Goal: Information Seeking & Learning: Learn about a topic

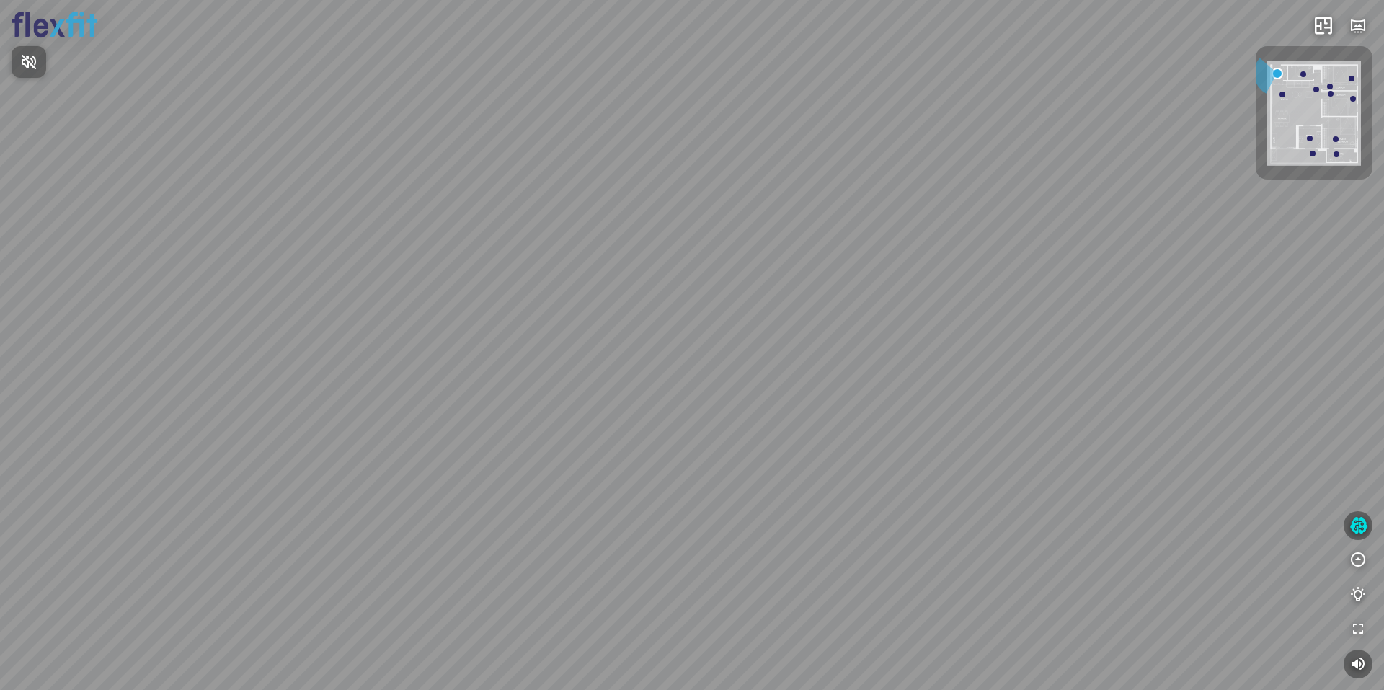
click at [1292, 104] on div at bounding box center [692, 345] width 1384 height 690
click at [1320, 89] on img at bounding box center [1314, 113] width 94 height 104
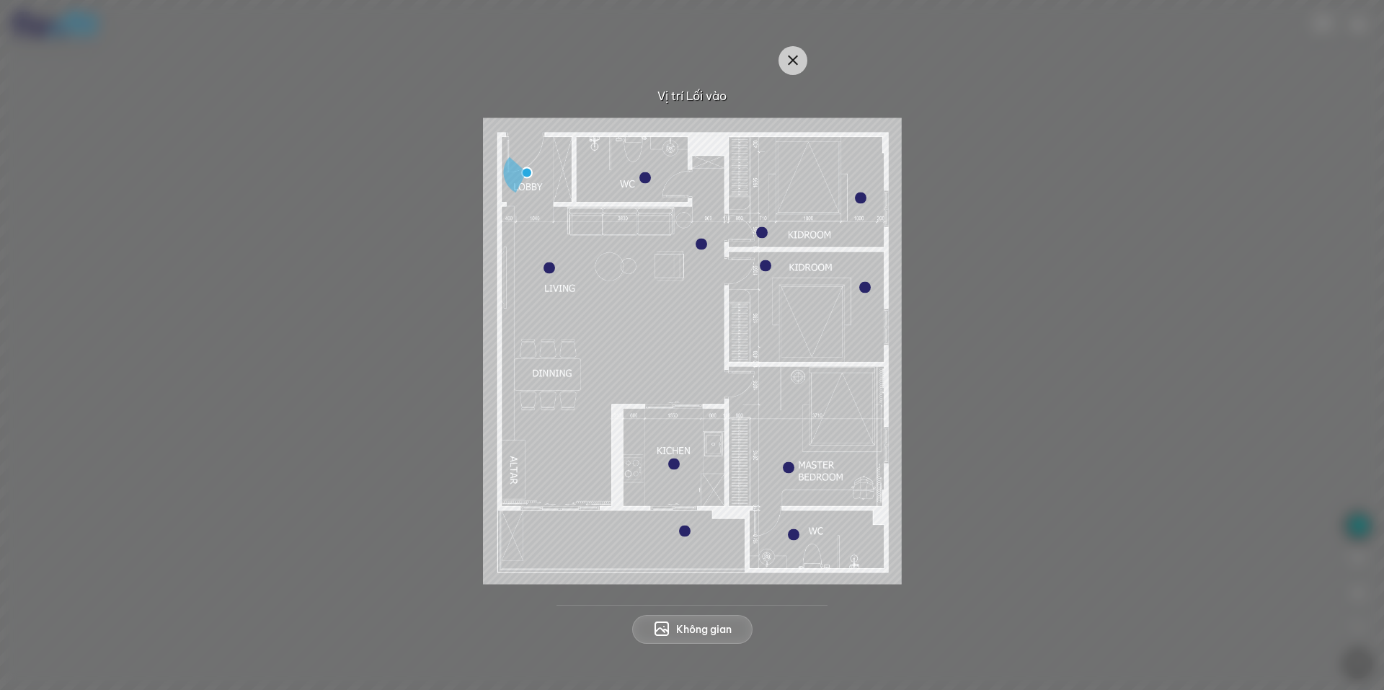
click at [789, 467] on div at bounding box center [789, 468] width 12 height 12
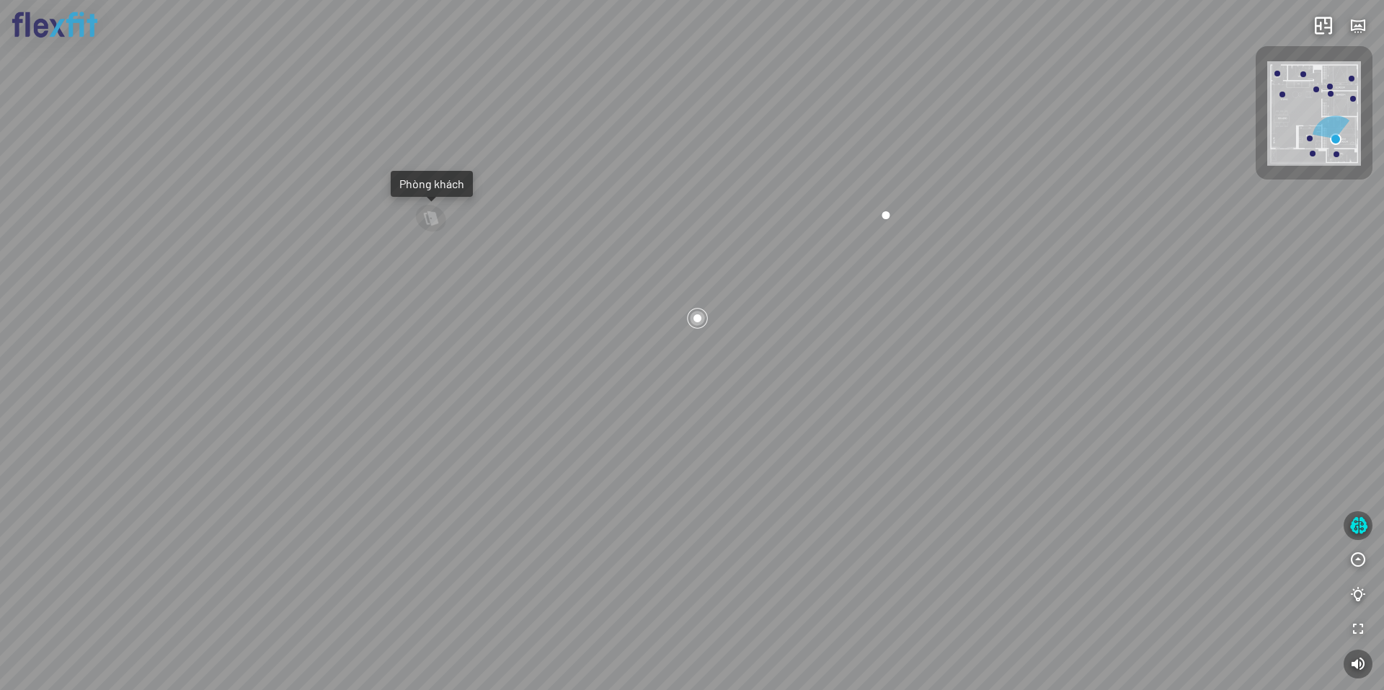
drag, startPoint x: 592, startPoint y: 354, endPoint x: 829, endPoint y: 305, distance: 241.4
click at [832, 303] on div "Phòng khách Phòng tắm master" at bounding box center [692, 345] width 1384 height 690
drag, startPoint x: 559, startPoint y: 307, endPoint x: 795, endPoint y: 434, distance: 267.6
click at [792, 413] on div "Phòng khách Phòng tắm master" at bounding box center [692, 345] width 1384 height 690
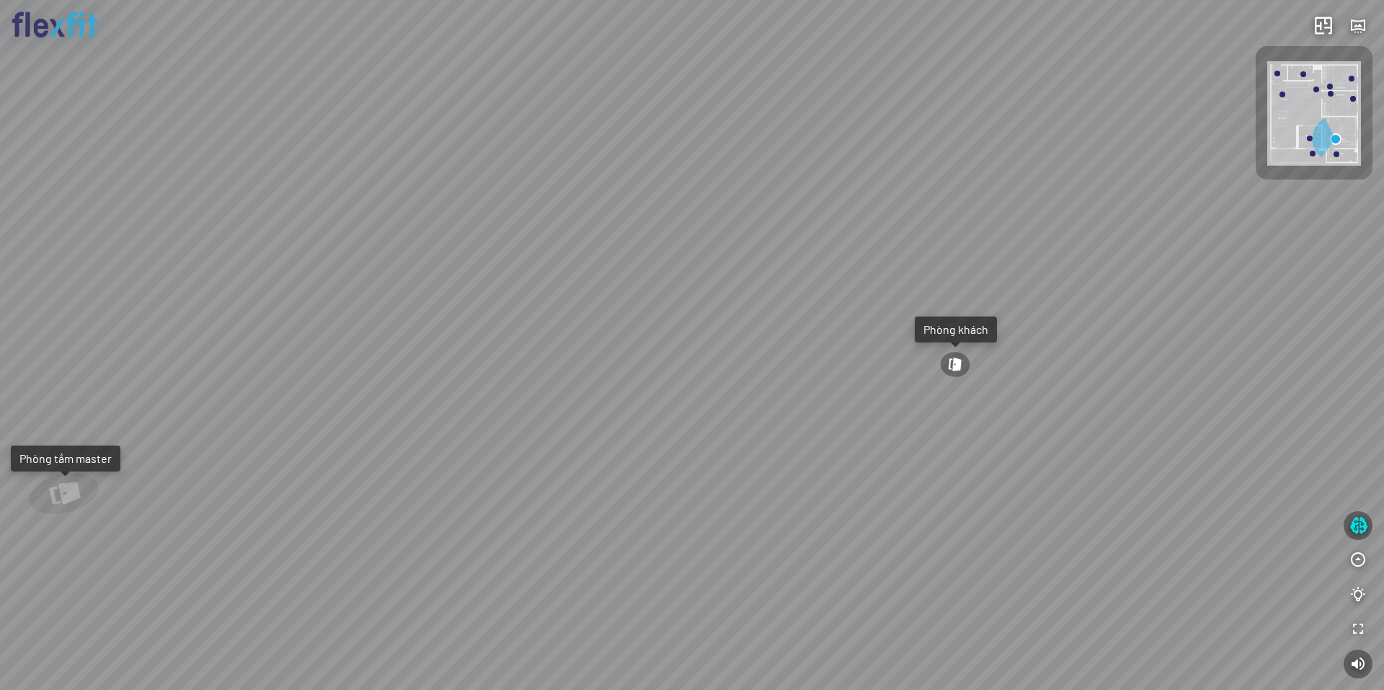
click at [696, 354] on div "Phòng khách Phòng tắm master" at bounding box center [692, 345] width 1384 height 690
drag, startPoint x: 700, startPoint y: 360, endPoint x: 674, endPoint y: 373, distance: 29.3
click at [674, 373] on div "Phòng khách Phòng tắm master" at bounding box center [692, 345] width 1384 height 690
drag, startPoint x: 791, startPoint y: 349, endPoint x: 356, endPoint y: 290, distance: 438.5
click at [356, 290] on div "Phòng khách Phòng tắm master" at bounding box center [692, 345] width 1384 height 690
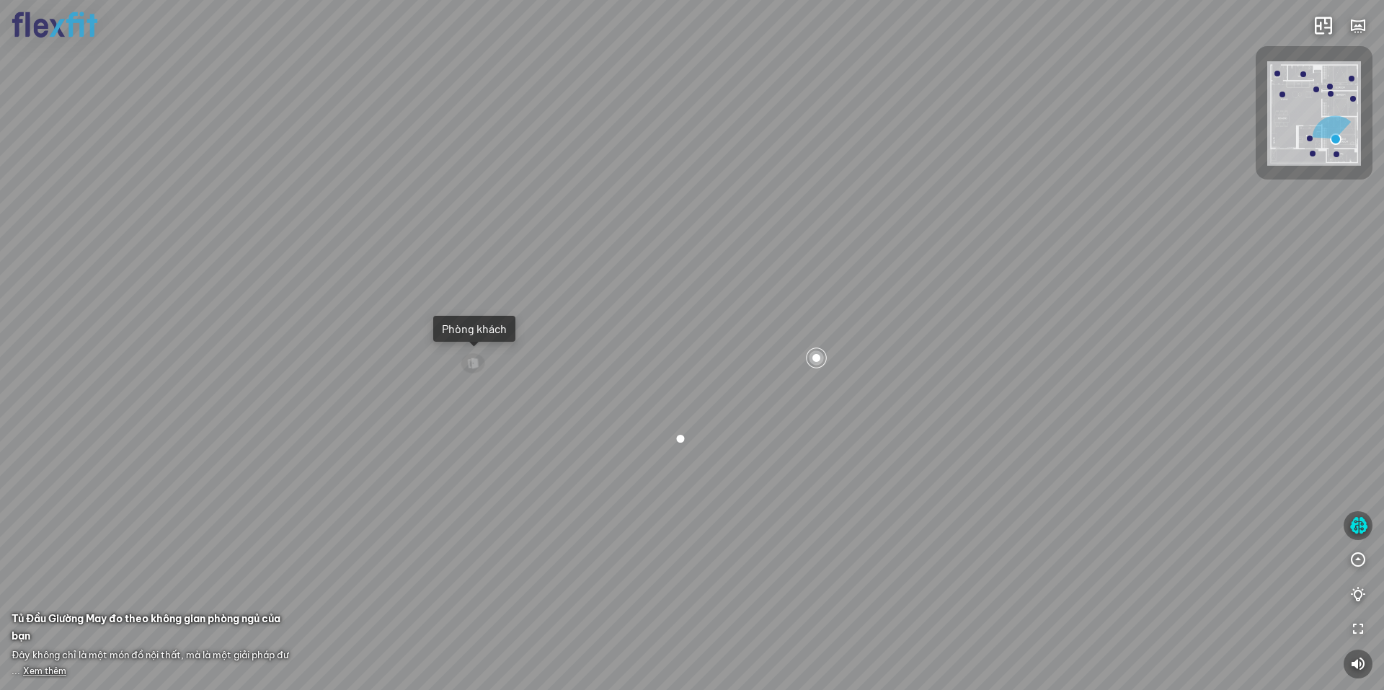
drag, startPoint x: 650, startPoint y: 396, endPoint x: 624, endPoint y: 438, distance: 49.8
click at [624, 437] on div "Phòng khách Phòng tắm master" at bounding box center [692, 345] width 1384 height 690
drag, startPoint x: 606, startPoint y: 315, endPoint x: 746, endPoint y: 353, distance: 144.9
click at [746, 353] on div "Phòng khách Phòng tắm master" at bounding box center [692, 345] width 1384 height 690
drag, startPoint x: 788, startPoint y: 388, endPoint x: 671, endPoint y: 325, distance: 133.5
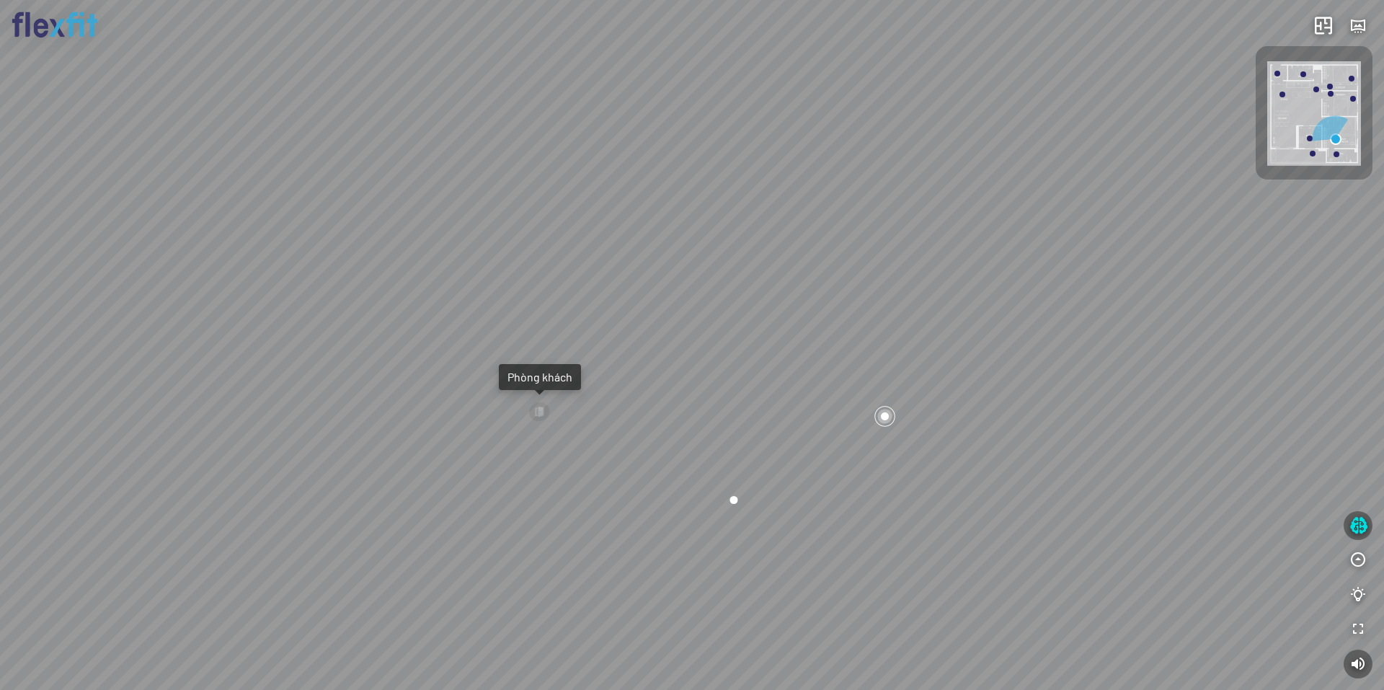
click at [671, 325] on div "Phòng khách Phòng tắm master" at bounding box center [692, 345] width 1384 height 690
drag, startPoint x: 398, startPoint y: 221, endPoint x: 527, endPoint y: 219, distance: 129.0
click at [487, 225] on div "Phòng khách Phòng tắm master" at bounding box center [692, 345] width 1384 height 690
click at [845, 404] on div "Phòng khách" at bounding box center [846, 415] width 82 height 26
drag, startPoint x: 667, startPoint y: 343, endPoint x: 670, endPoint y: 280, distance: 63.5
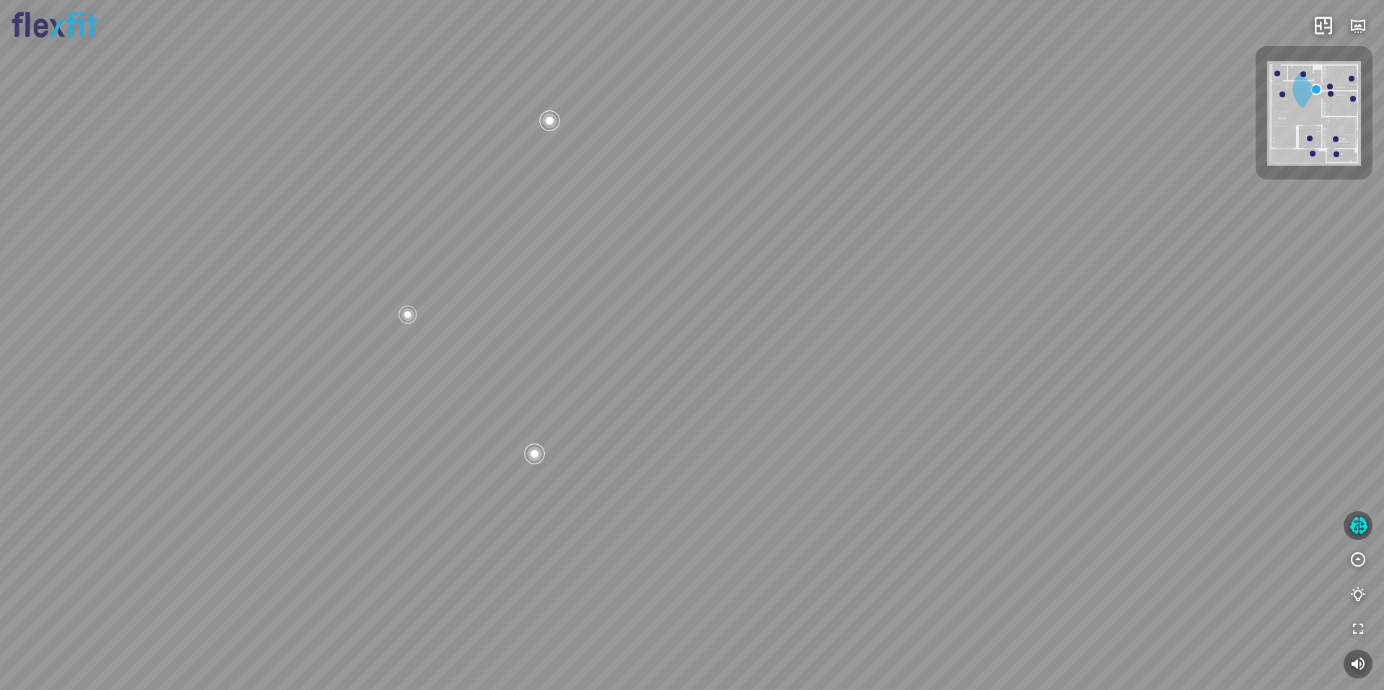
click at [747, 339] on div "Bếp WC Phòng ngủ master Phòng ngủ Phòng ngủ" at bounding box center [692, 345] width 1384 height 690
drag, startPoint x: 641, startPoint y: 317, endPoint x: 381, endPoint y: 322, distance: 259.5
click at [389, 321] on div "Bếp WC Phòng ngủ master Phòng ngủ Phòng ngủ" at bounding box center [692, 345] width 1384 height 690
drag, startPoint x: 461, startPoint y: 337, endPoint x: 587, endPoint y: 348, distance: 125.9
click at [577, 348] on div "Bếp WC Phòng ngủ master Phòng ngủ Phòng ngủ" at bounding box center [692, 345] width 1384 height 690
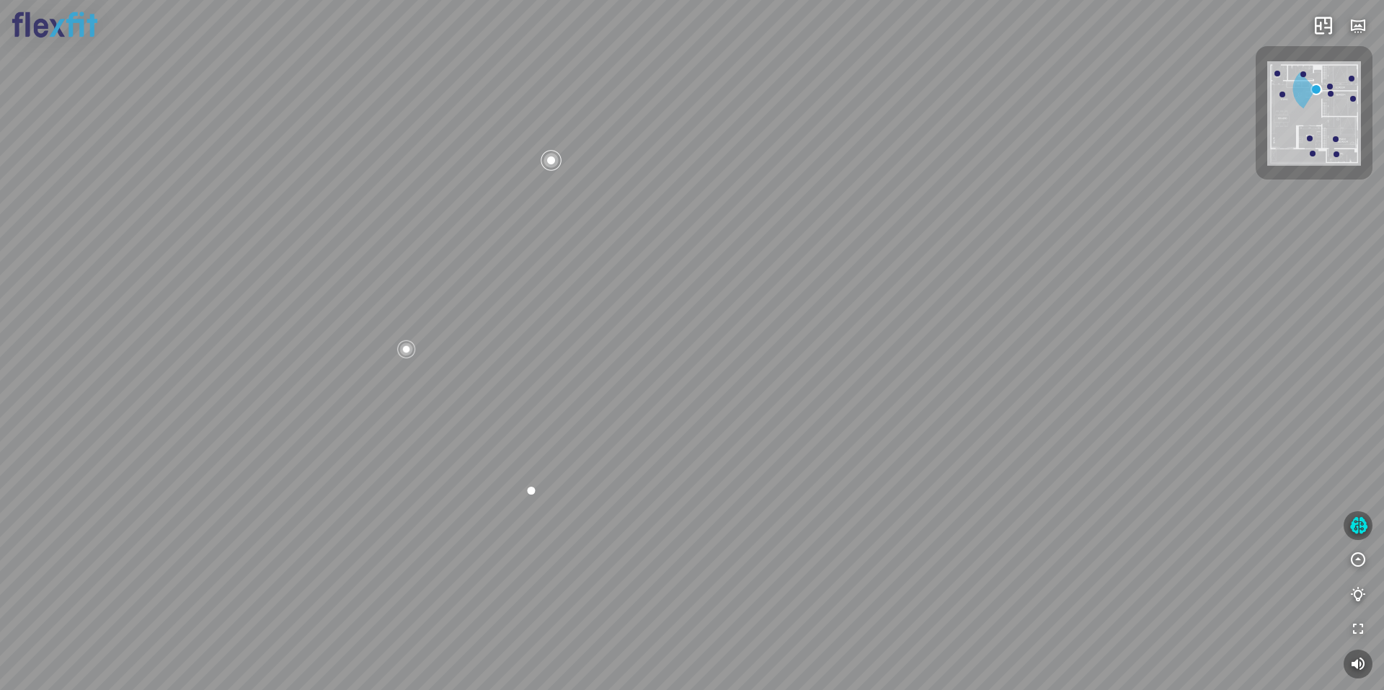
drag, startPoint x: 723, startPoint y: 331, endPoint x: 520, endPoint y: 329, distance: 202.5
click at [520, 329] on div "Bếp WC Phòng ngủ master Phòng ngủ Phòng ngủ" at bounding box center [692, 345] width 1384 height 690
drag, startPoint x: 621, startPoint y: 352, endPoint x: 855, endPoint y: 299, distance: 240.8
click at [840, 301] on div "Bếp WC Phòng ngủ master Phòng ngủ Phòng ngủ" at bounding box center [692, 345] width 1384 height 690
drag, startPoint x: 469, startPoint y: 393, endPoint x: 631, endPoint y: 429, distance: 166.0
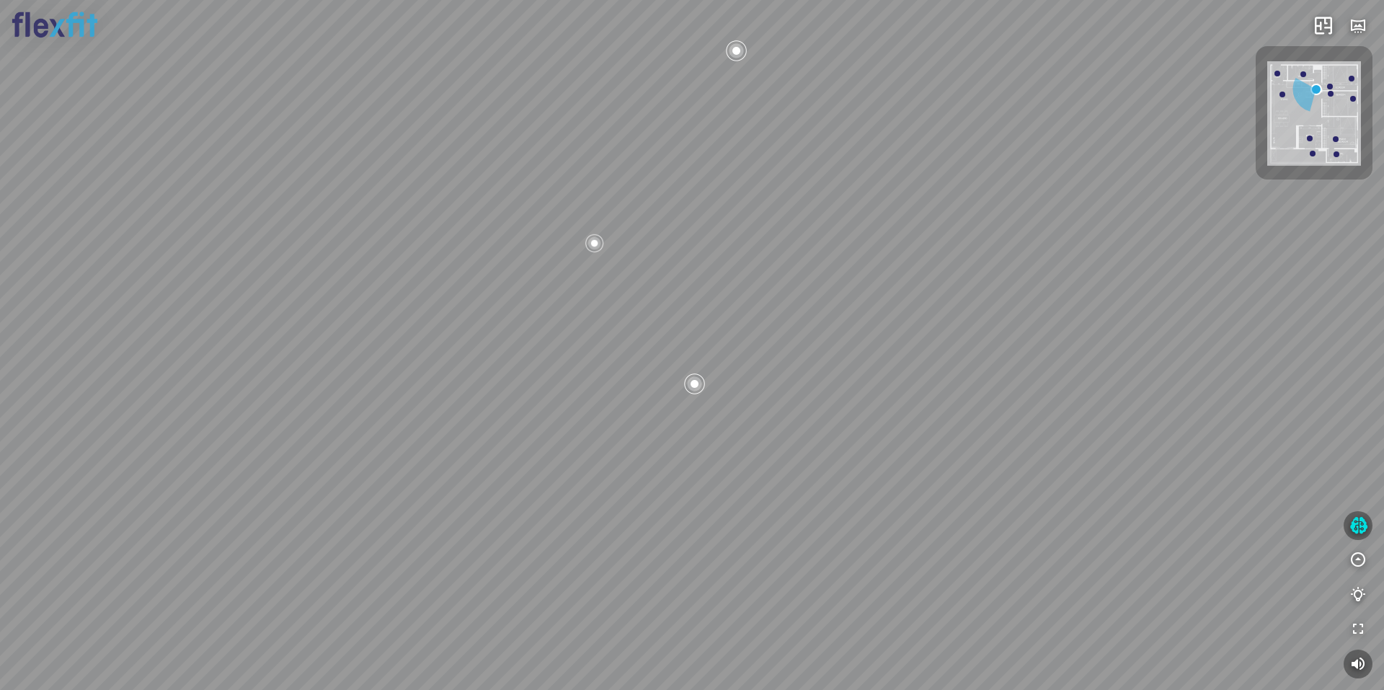
click at [555, 407] on div "Bếp WC Phòng ngủ master Phòng ngủ Phòng ngủ" at bounding box center [692, 345] width 1384 height 690
click at [1358, 566] on icon "button" at bounding box center [1357, 559] width 17 height 17
click at [1354, 416] on icon "button" at bounding box center [1357, 421] width 17 height 17
click at [1359, 527] on icon "button" at bounding box center [1358, 525] width 18 height 17
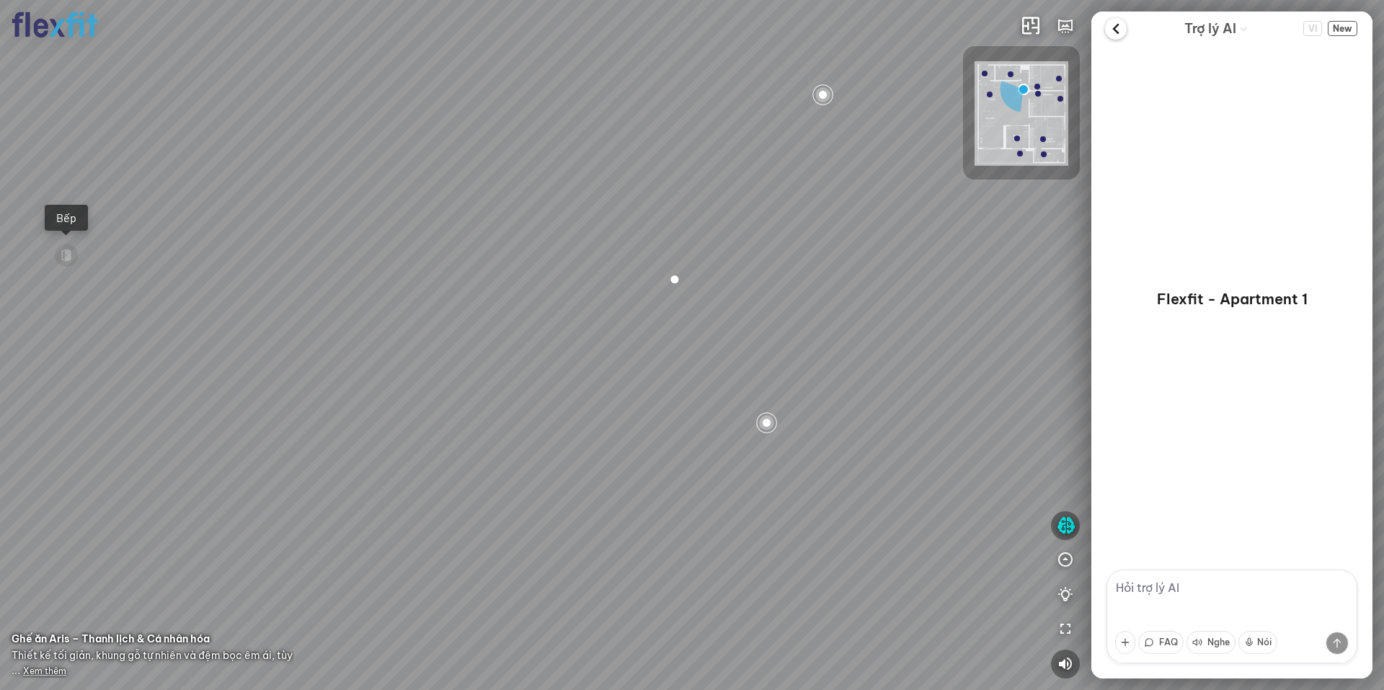
click at [1113, 18] on icon at bounding box center [1116, 29] width 22 height 22
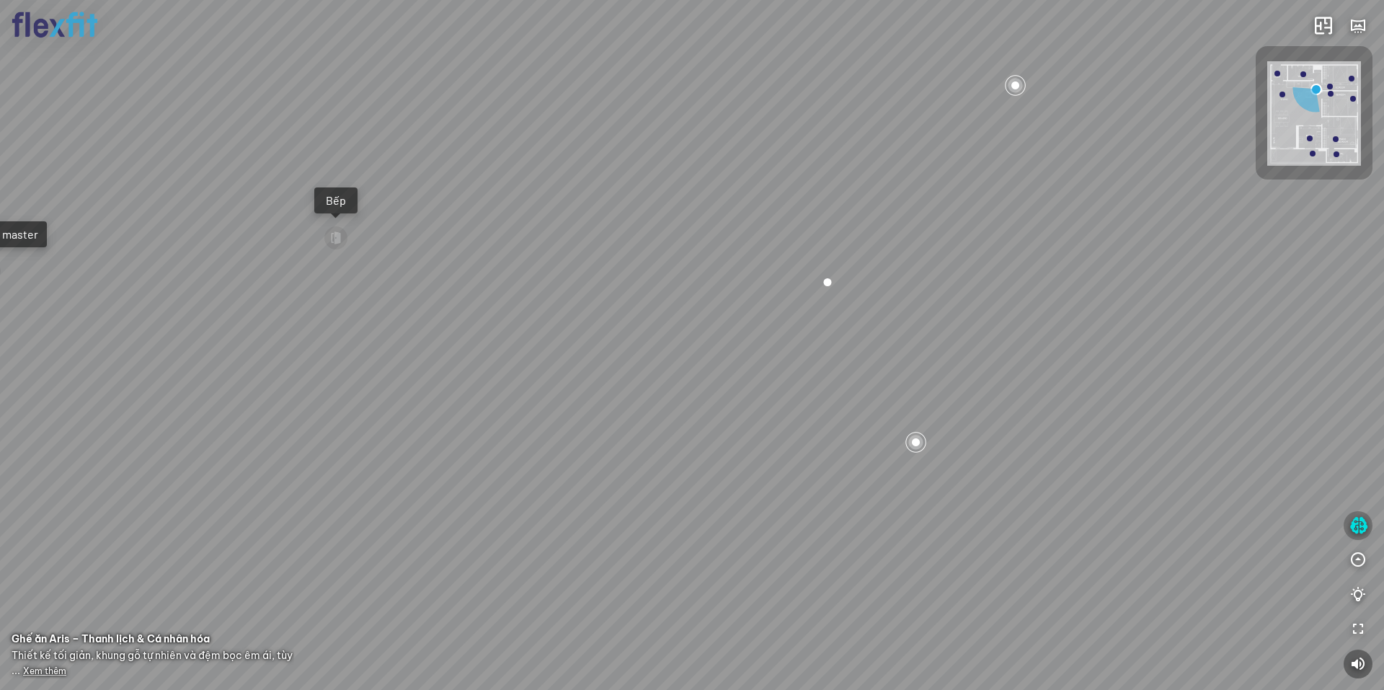
click at [1354, 526] on icon "button" at bounding box center [1358, 525] width 18 height 17
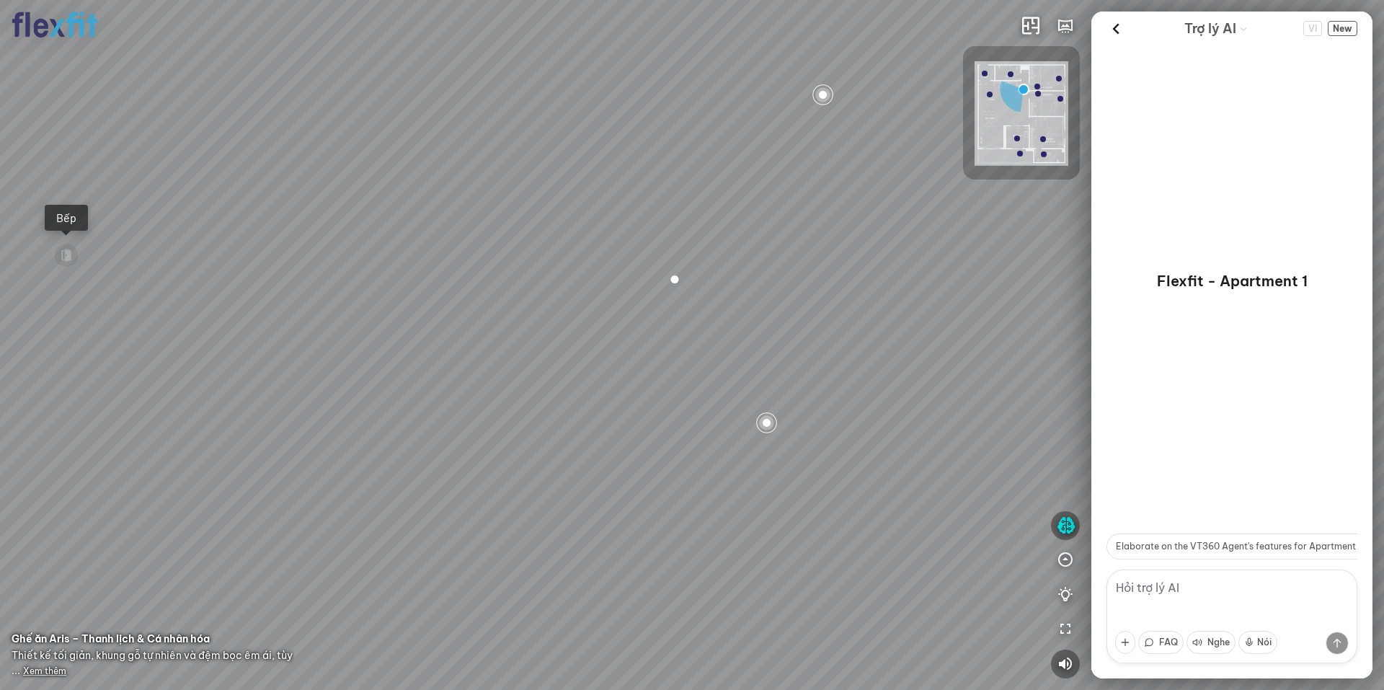
click at [1149, 595] on textarea at bounding box center [1231, 616] width 251 height 94
click at [1017, 74] on img at bounding box center [1021, 113] width 94 height 104
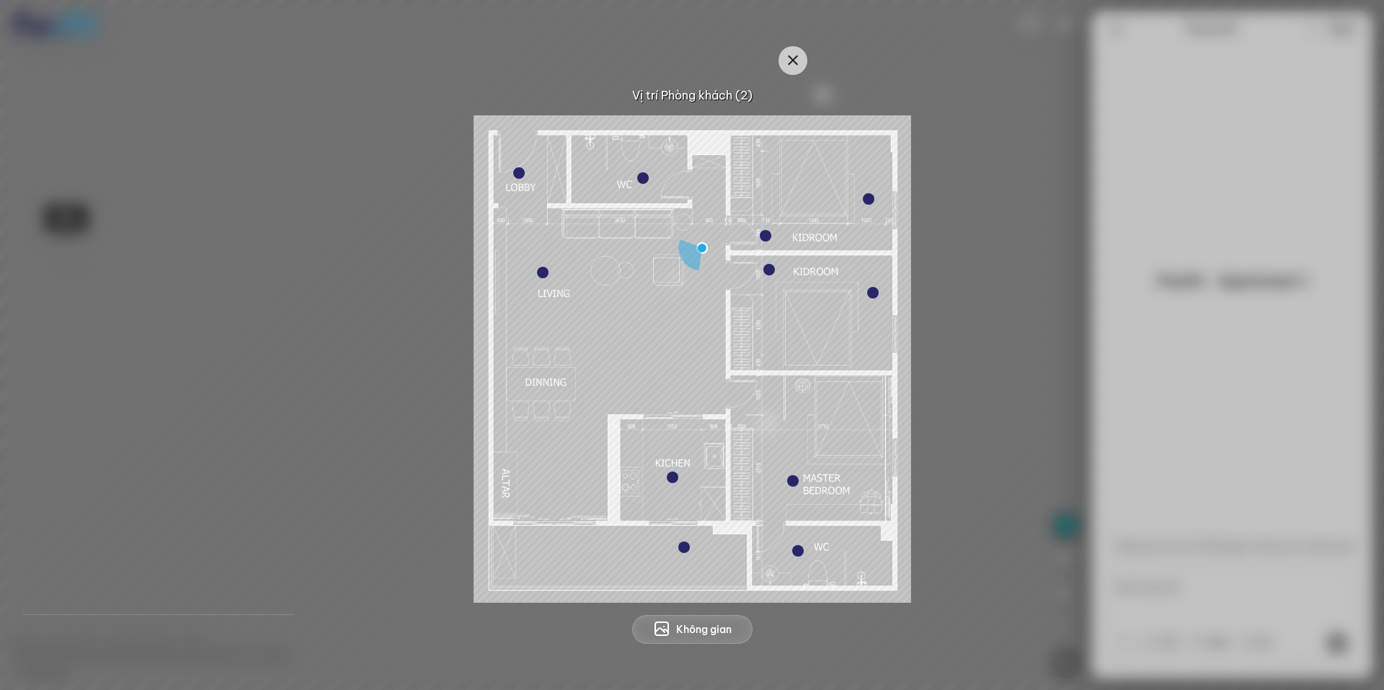
click at [510, 180] on img at bounding box center [691, 358] width 437 height 487
click at [515, 174] on div at bounding box center [519, 173] width 12 height 12
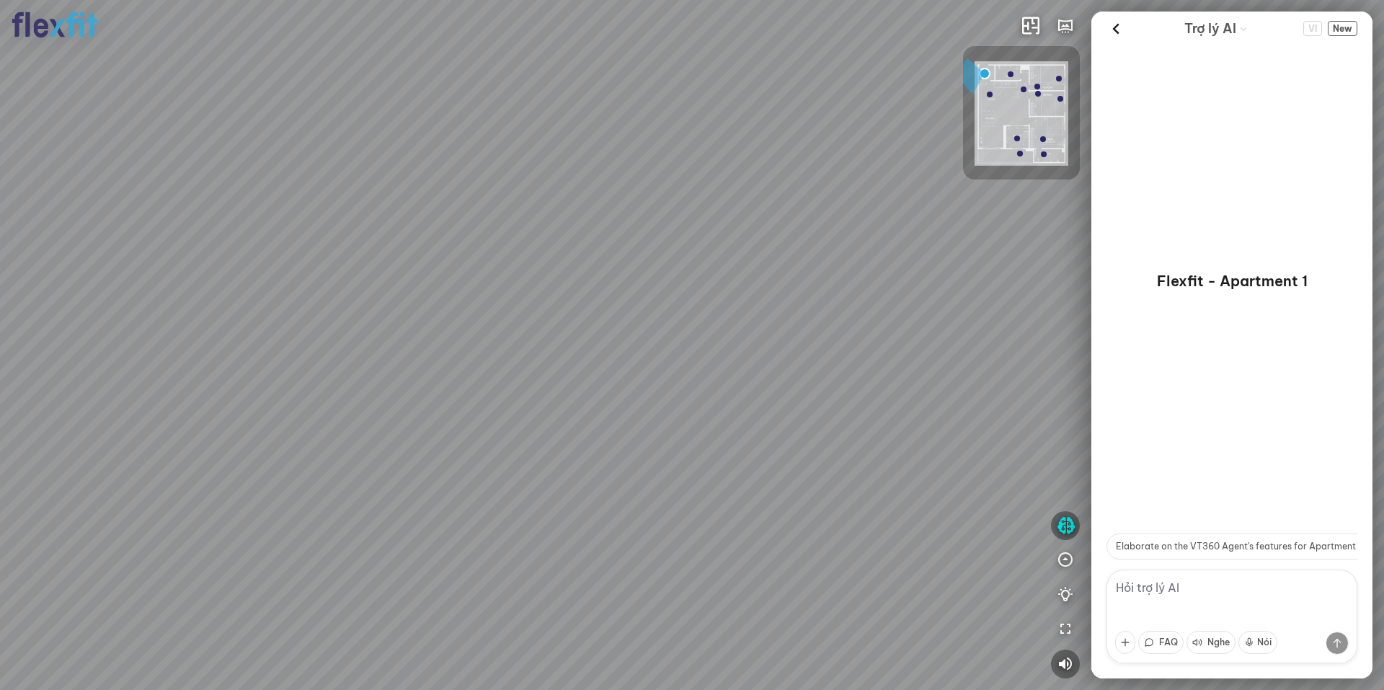
drag, startPoint x: 1115, startPoint y: 19, endPoint x: 1114, endPoint y: 32, distance: 13.0
click at [1114, 19] on icon at bounding box center [1116, 29] width 22 height 22
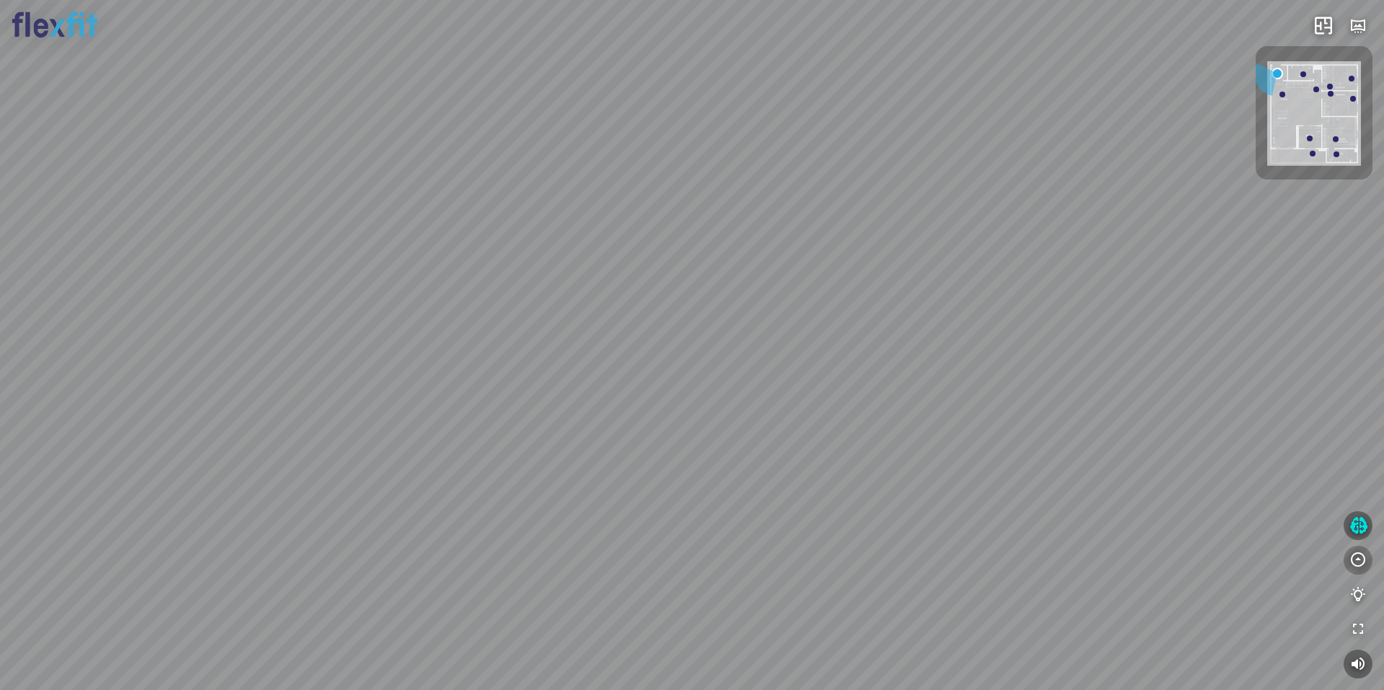
click at [1359, 556] on icon "button" at bounding box center [1357, 559] width 17 height 17
click at [1362, 592] on icon "button" at bounding box center [1357, 594] width 17 height 17
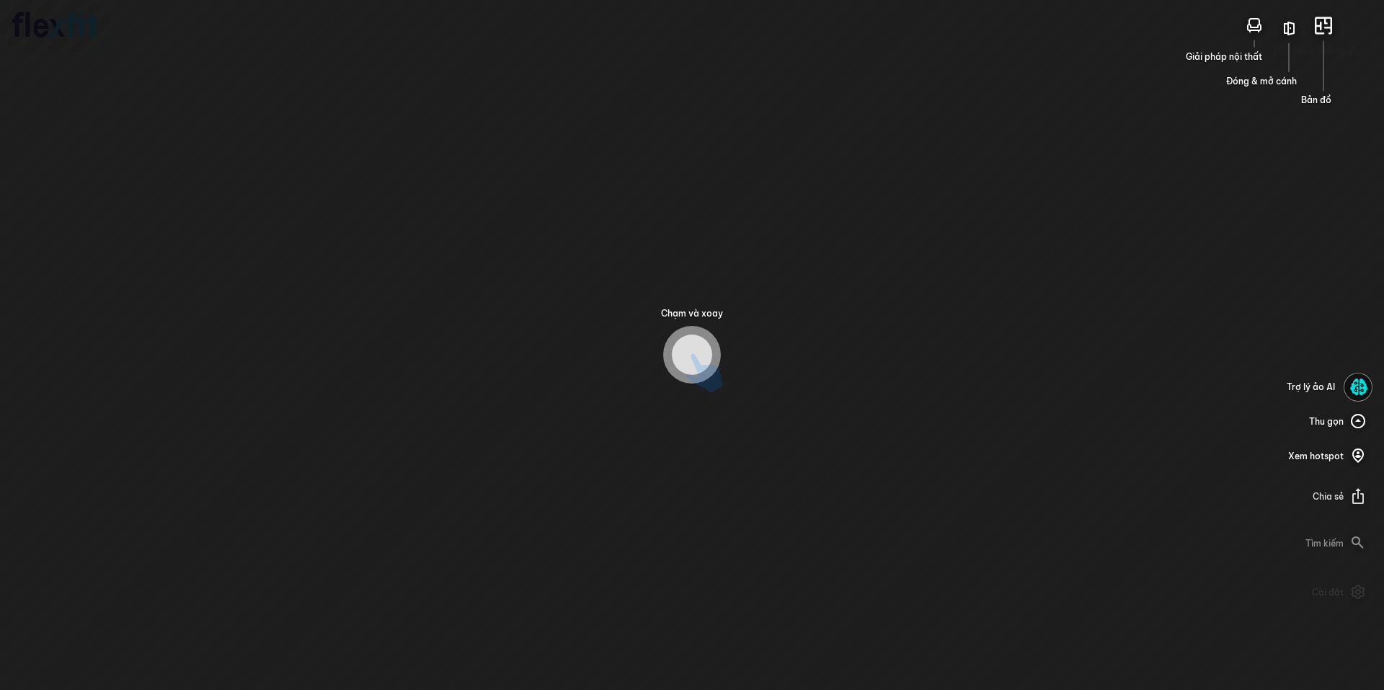
click at [1351, 556] on div "Trợ lý ảo AI Thu gọn Xem hotspot Chia sẻ Tìm kiếm Cài đặt Hướng dẫn Toàn màn hì…" at bounding box center [1319, 526] width 105 height 306
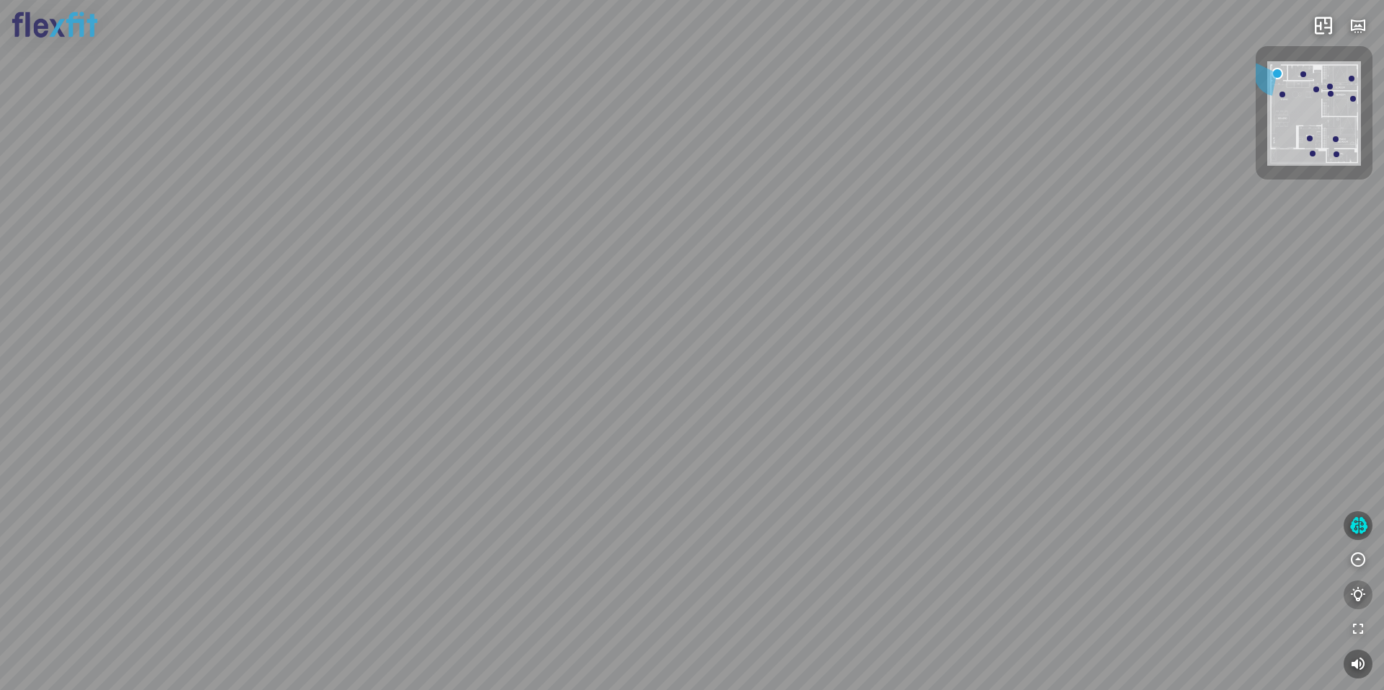
click at [1356, 592] on icon "button" at bounding box center [1357, 594] width 17 height 17
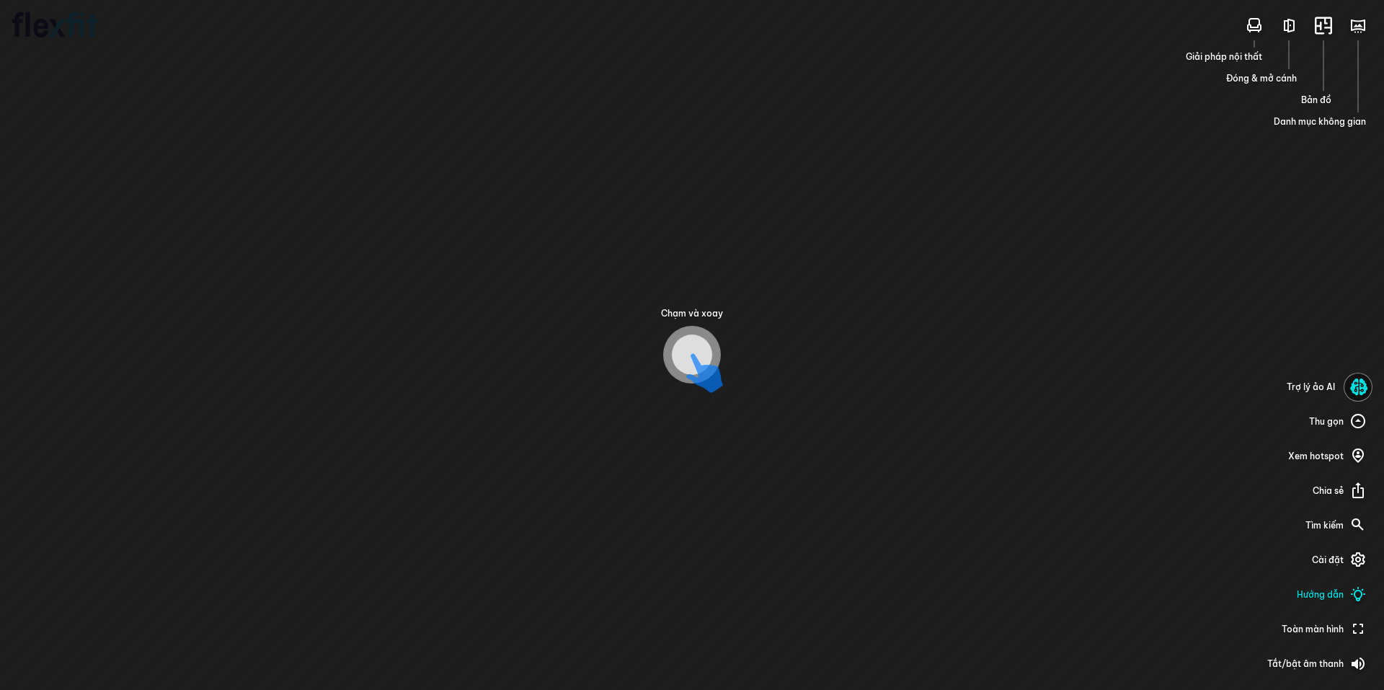
click at [1263, 599] on div "Chạm và xoay Giải pháp nội thất Đóng & mở cánh Bản đồ Danh mục không gian Trợ l…" at bounding box center [692, 345] width 1384 height 690
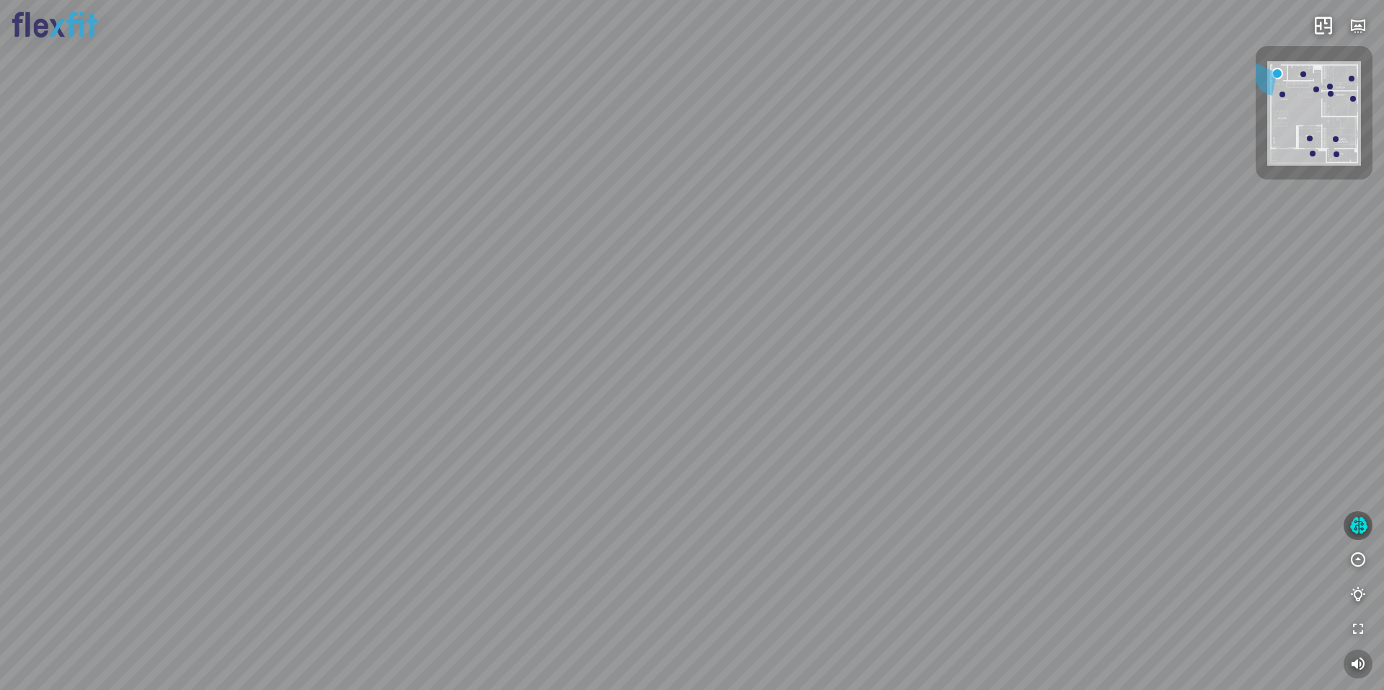
click at [1354, 665] on icon "button" at bounding box center [1357, 663] width 17 height 17
click at [1361, 662] on icon "button" at bounding box center [1357, 663] width 17 height 17
click at [1359, 600] on icon "button" at bounding box center [1357, 594] width 17 height 17
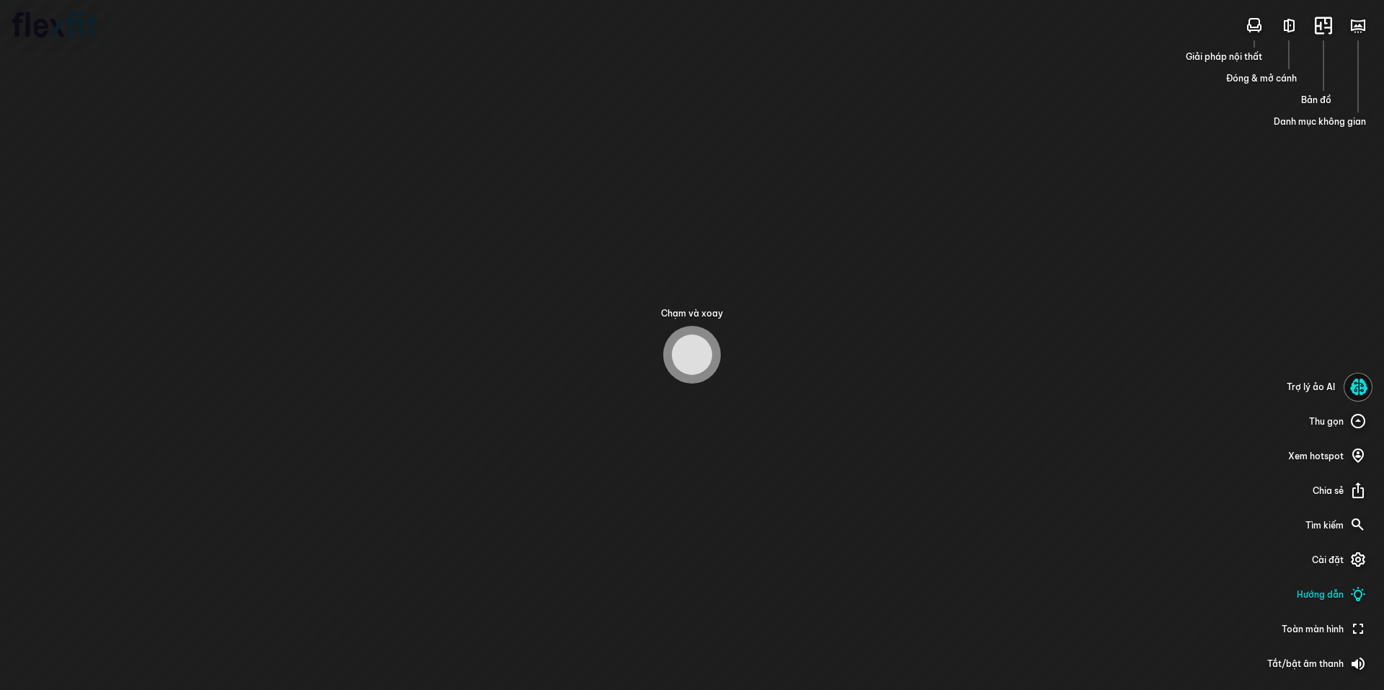
click at [1361, 398] on div at bounding box center [1357, 387] width 29 height 29
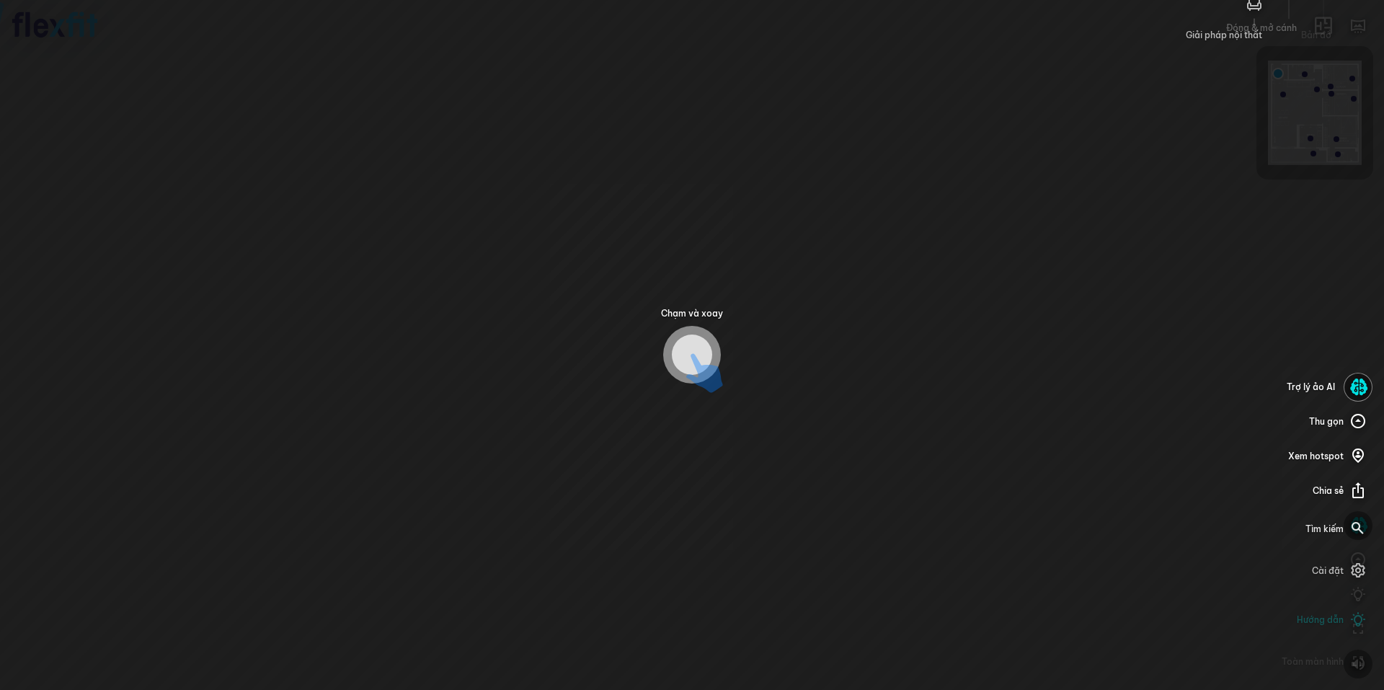
click at [1358, 388] on icon at bounding box center [1358, 386] width 18 height 17
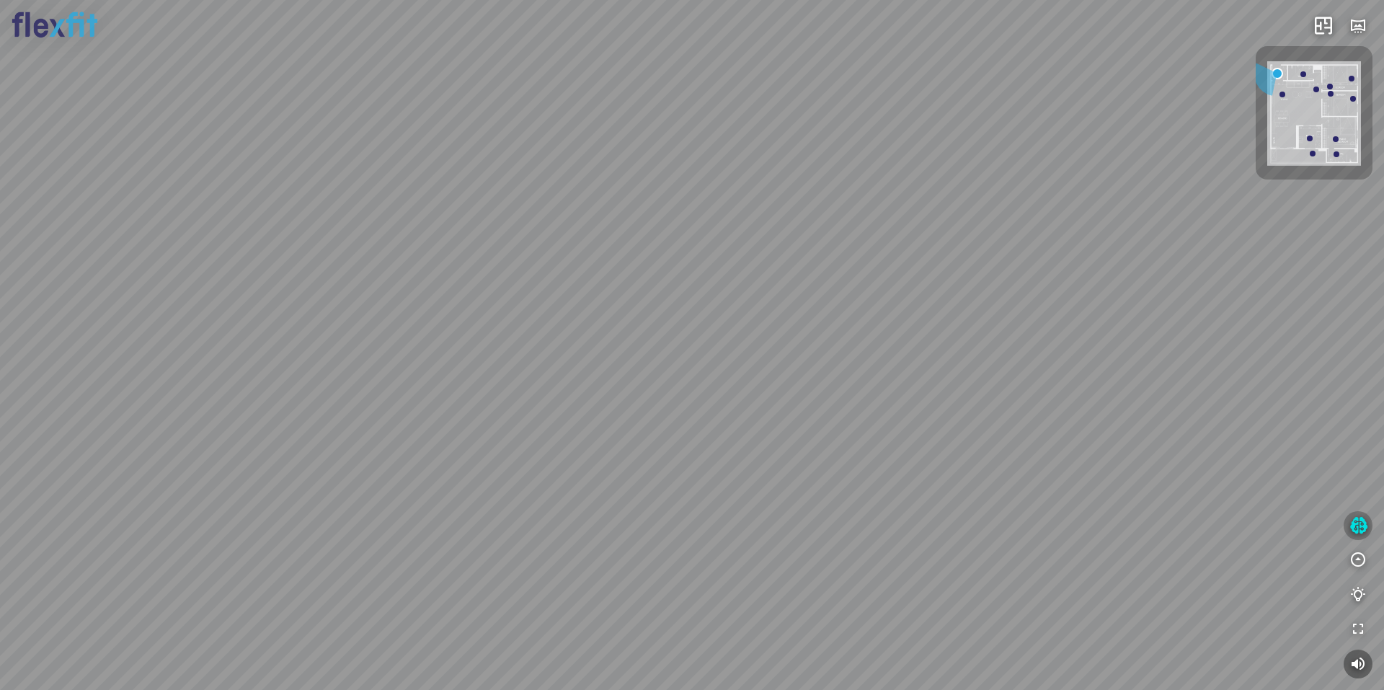
click at [1352, 517] on icon "button" at bounding box center [1358, 525] width 18 height 17
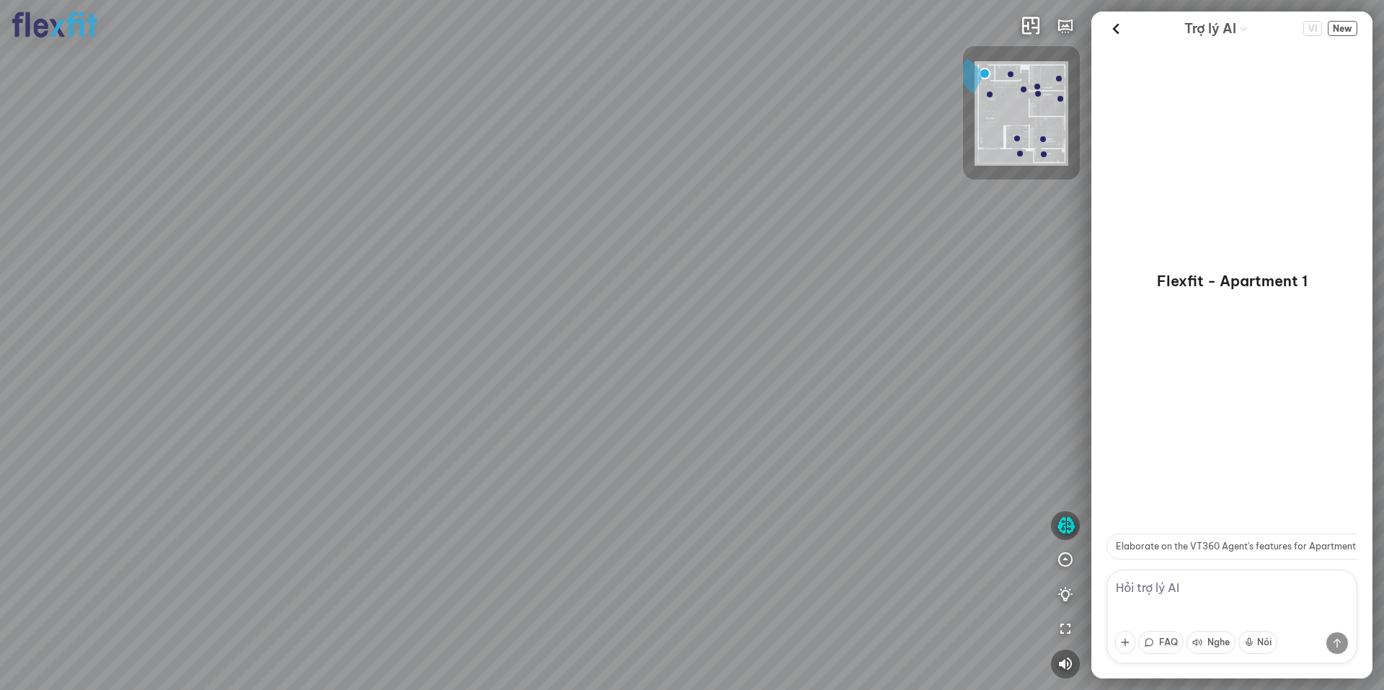
click at [1193, 587] on textarea at bounding box center [1231, 616] width 251 height 94
type textarea "x"
click at [1253, 641] on button "Nói" at bounding box center [1257, 642] width 39 height 23
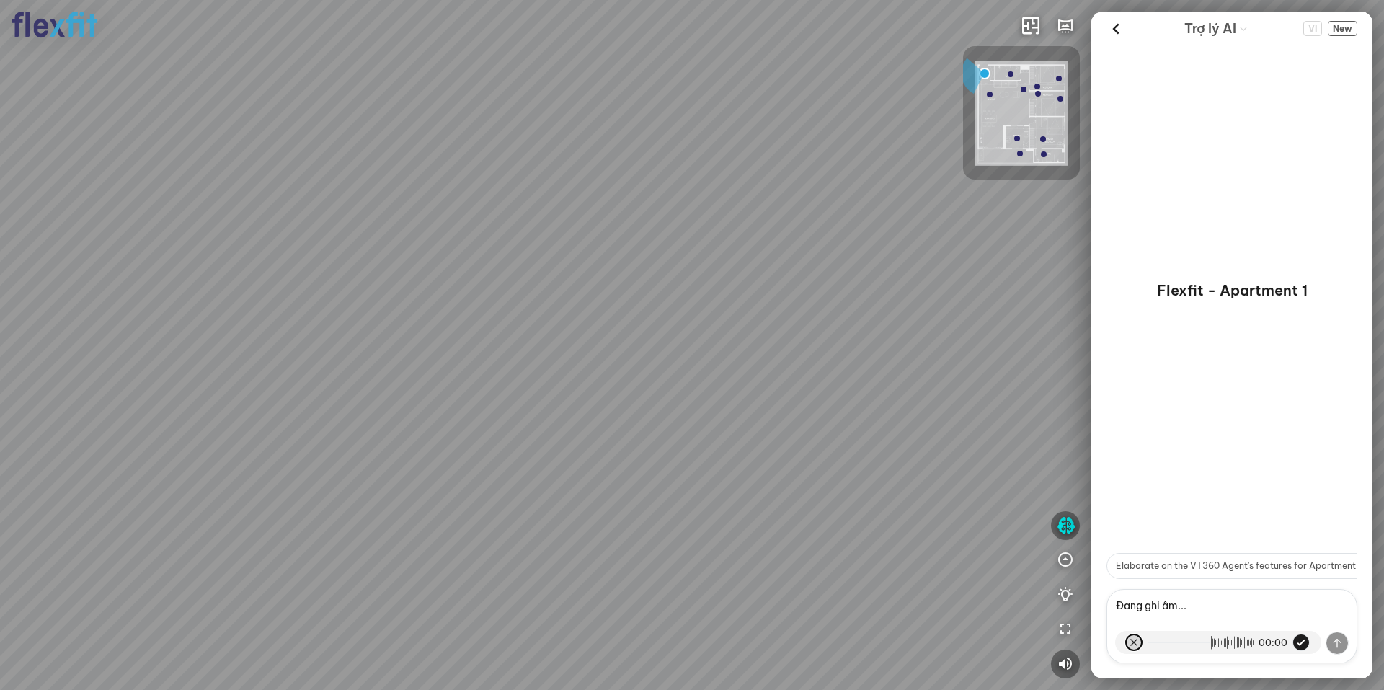
click at [1136, 638] on button at bounding box center [1133, 641] width 17 height 17
click at [1302, 640] on button at bounding box center [1300, 641] width 17 height 17
click at [1258, 641] on button "Nói" at bounding box center [1257, 642] width 39 height 23
click at [1301, 639] on button at bounding box center [1300, 641] width 17 height 17
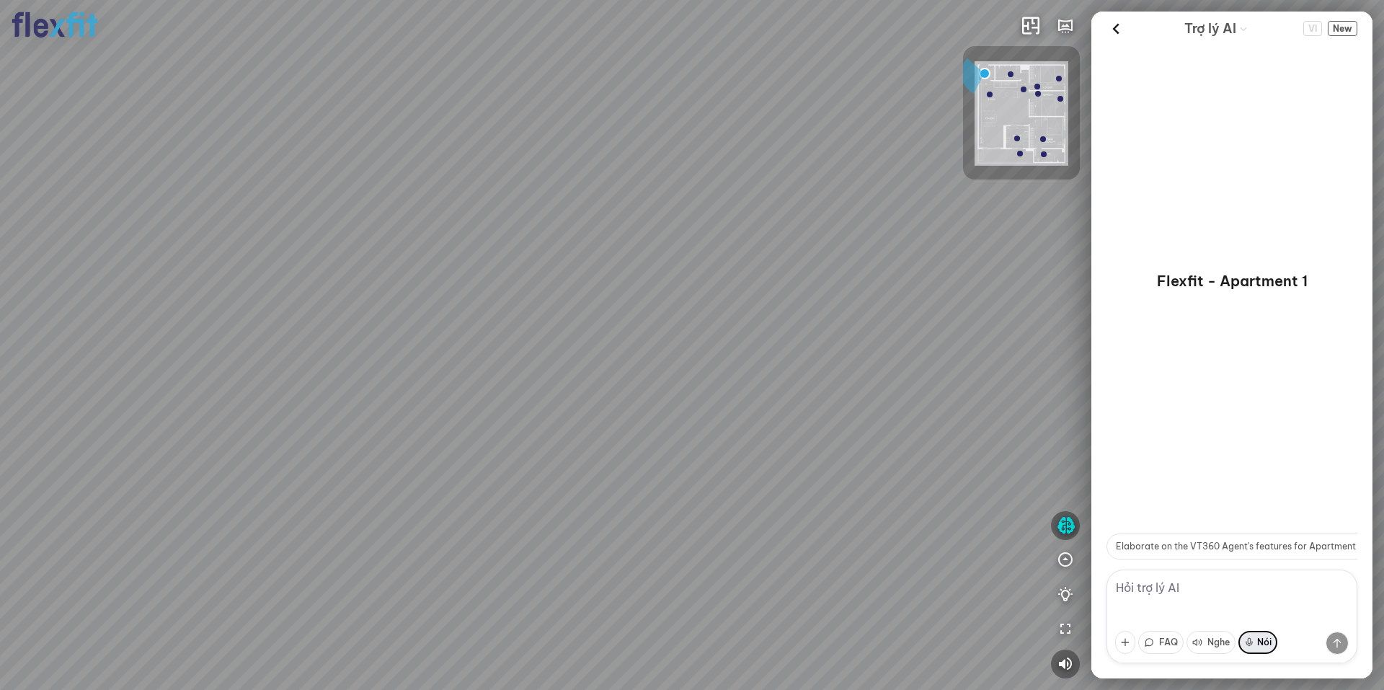
click at [1247, 640] on button "Nói" at bounding box center [1257, 642] width 39 height 23
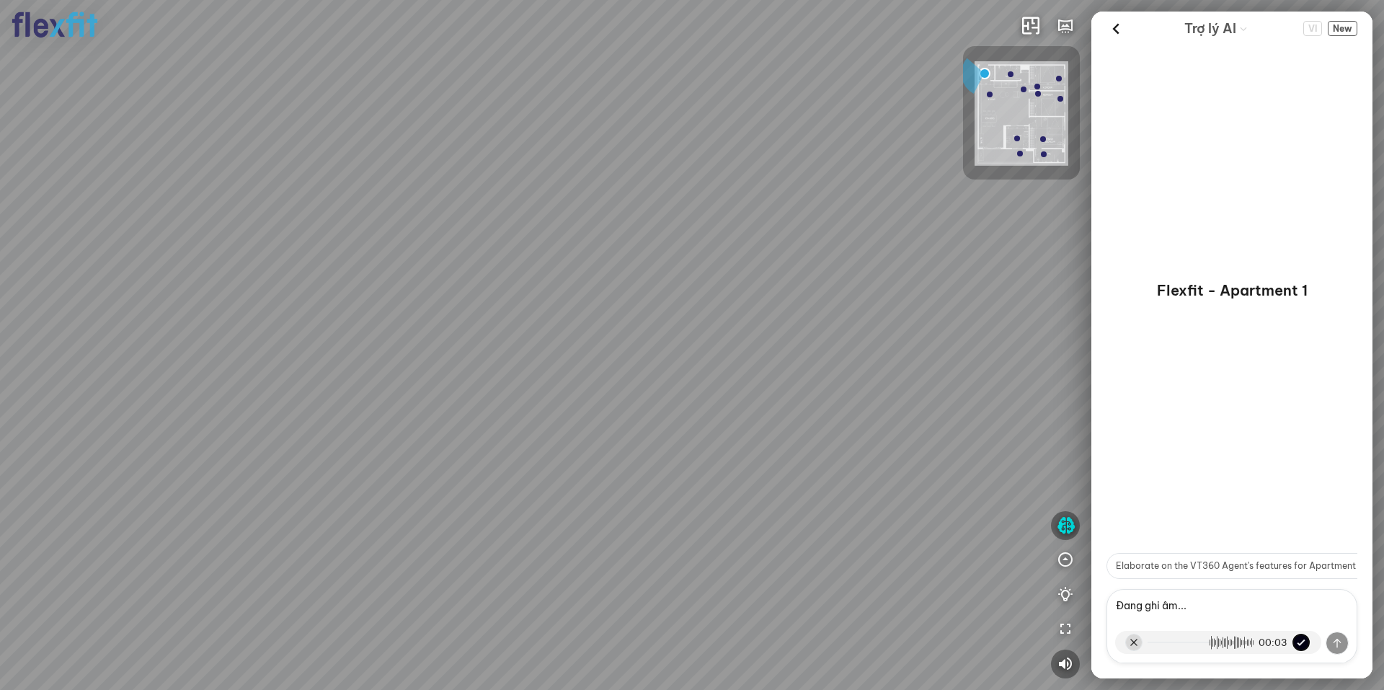
click at [1297, 642] on button at bounding box center [1300, 641] width 17 height 17
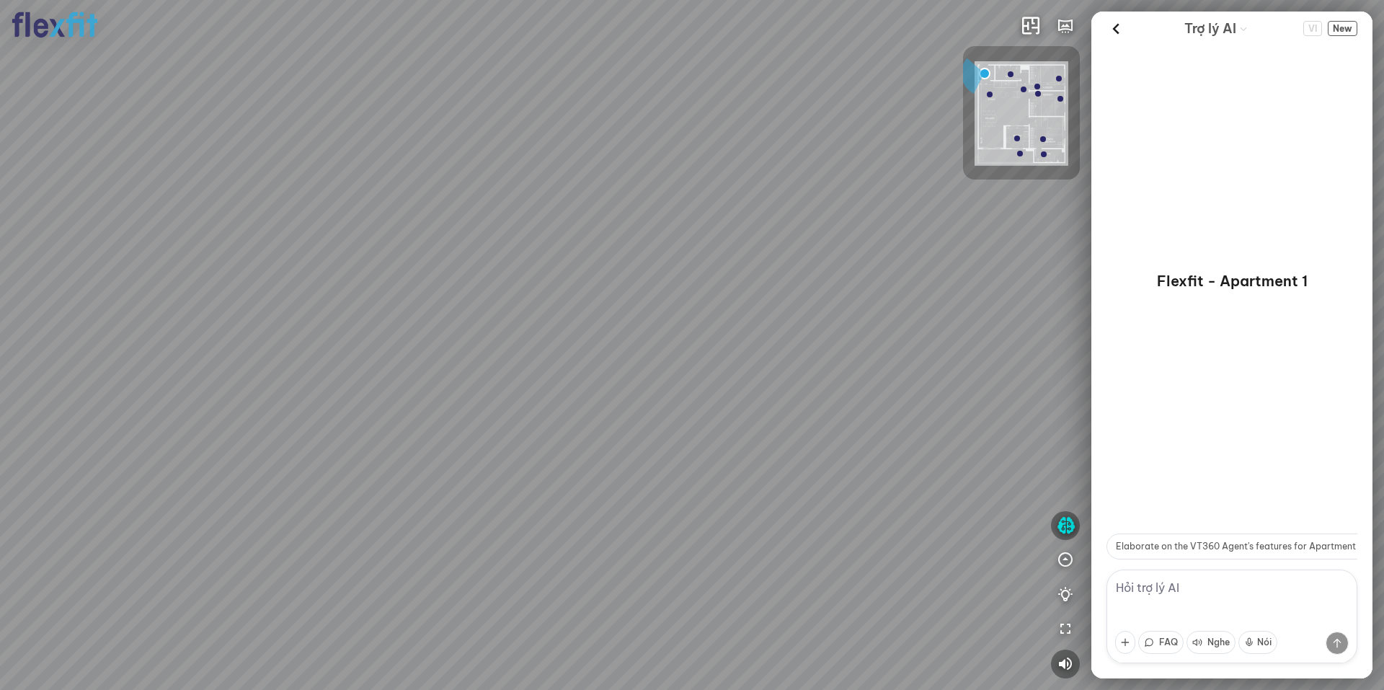
click at [1271, 600] on textarea at bounding box center [1231, 616] width 251 height 94
type textarea "x"
type textarea "Xin chào"
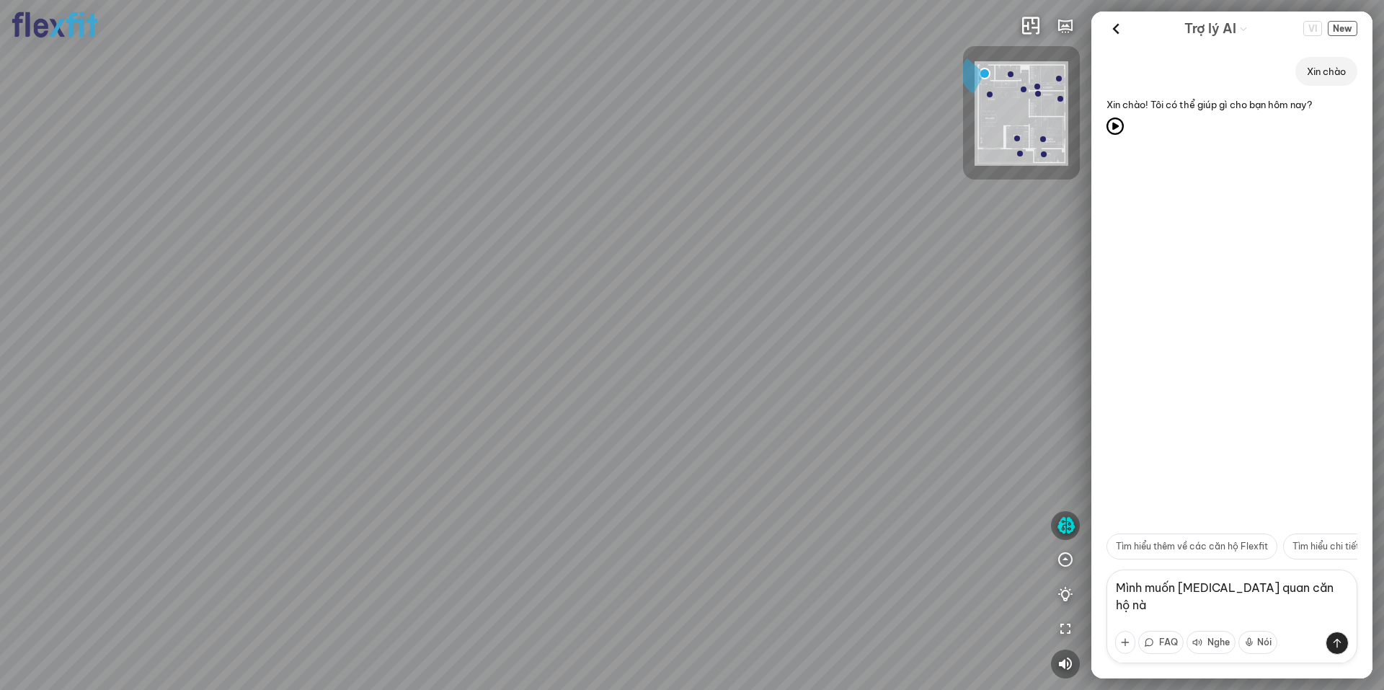
type textarea "Mình muốn [MEDICAL_DATA] quan căn hộ này"
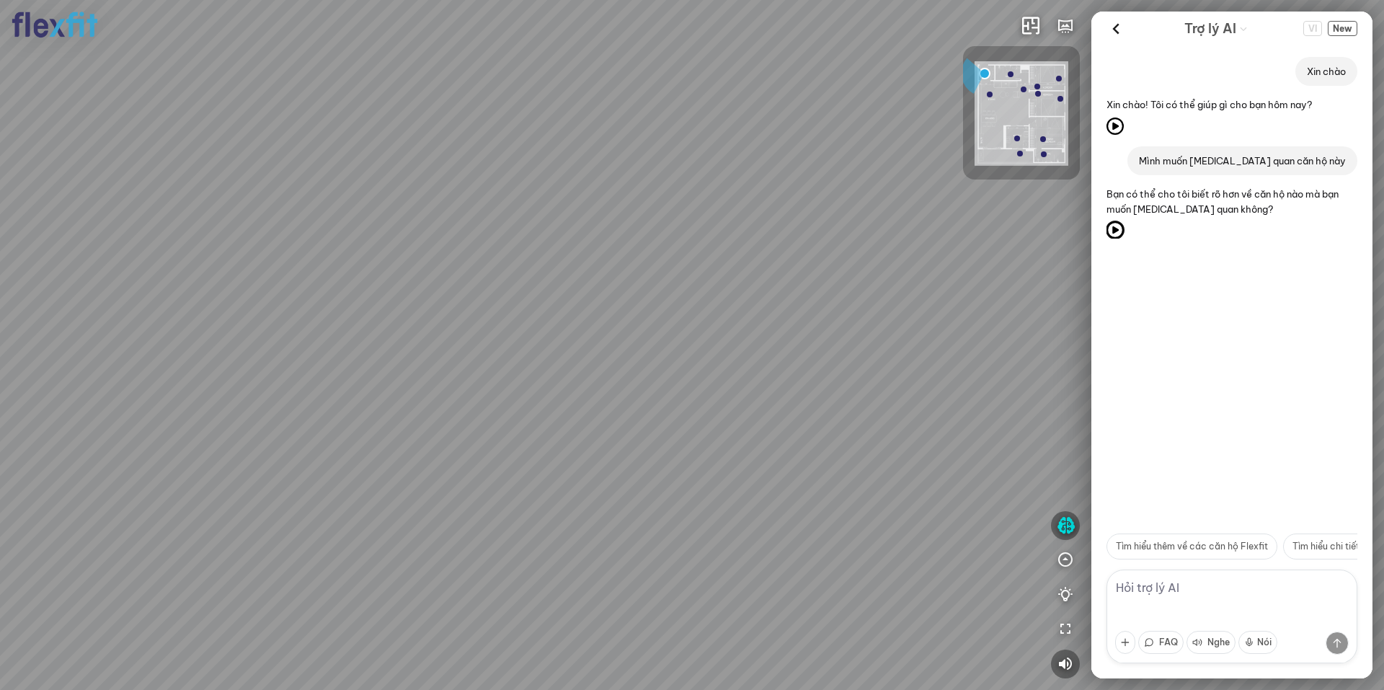
click at [1118, 232] on icon at bounding box center [1114, 229] width 17 height 17
click at [1155, 590] on textarea at bounding box center [1231, 616] width 251 height 94
type textarea "Chính là căn hộ đang đứng đây"
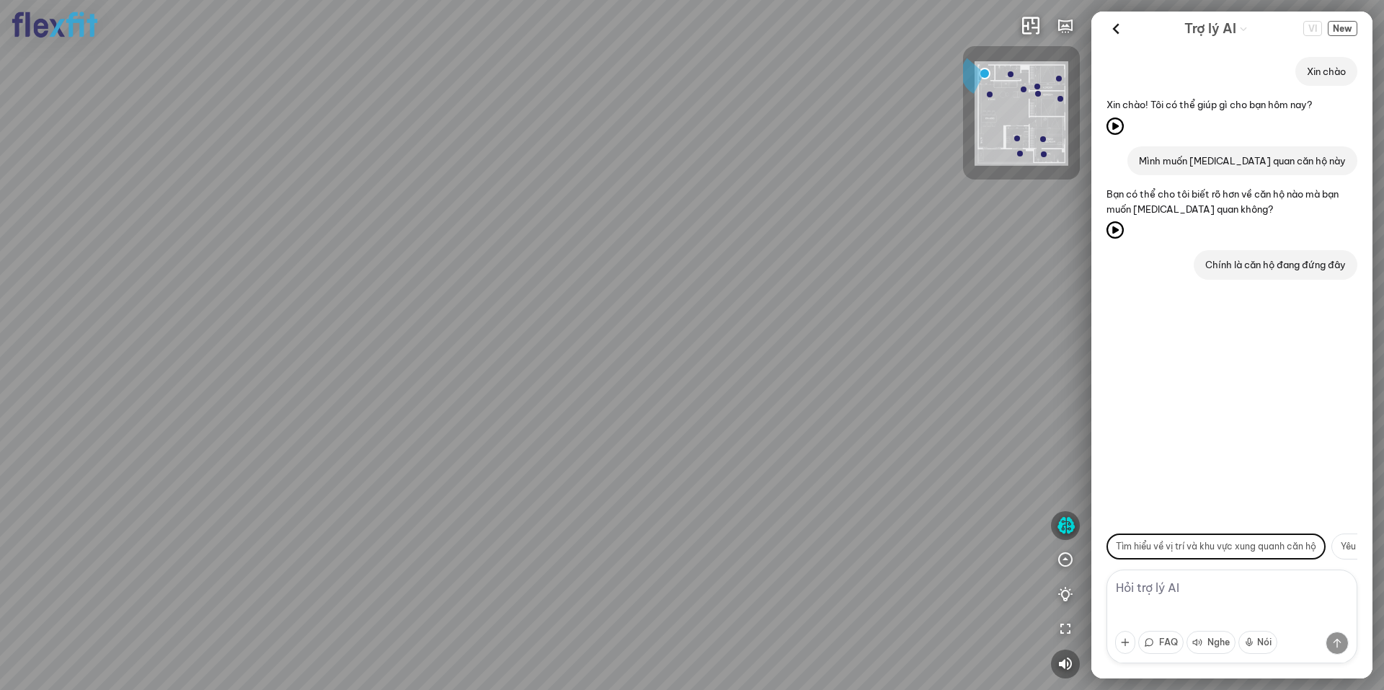
click at [1157, 543] on button "Tìm hiểu về vị trí và khu vực xung quanh căn hộ" at bounding box center [1215, 546] width 219 height 26
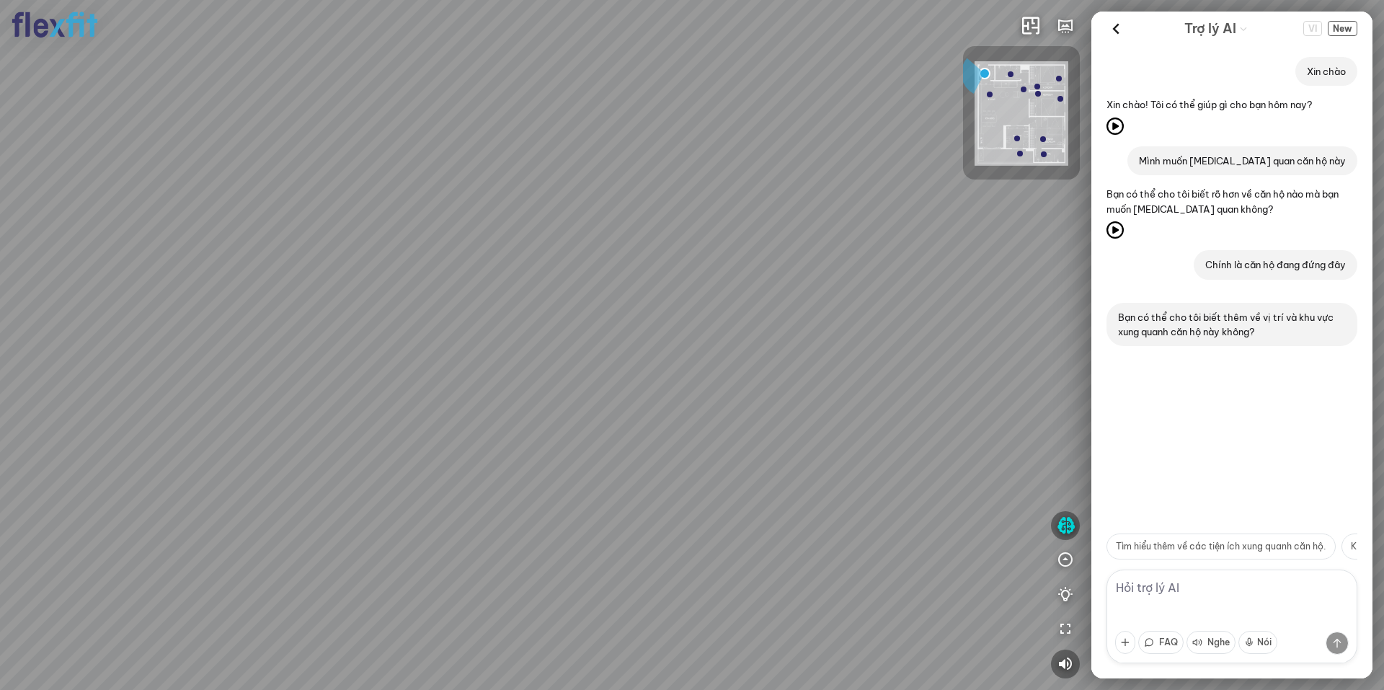
click at [923, 471] on div at bounding box center [692, 345] width 1384 height 690
click at [564, 559] on div at bounding box center [692, 345] width 1384 height 690
drag, startPoint x: 671, startPoint y: 434, endPoint x: 424, endPoint y: 349, distance: 260.7
click at [333, 390] on div at bounding box center [692, 345] width 1384 height 690
drag, startPoint x: 474, startPoint y: 327, endPoint x: 231, endPoint y: 395, distance: 252.8
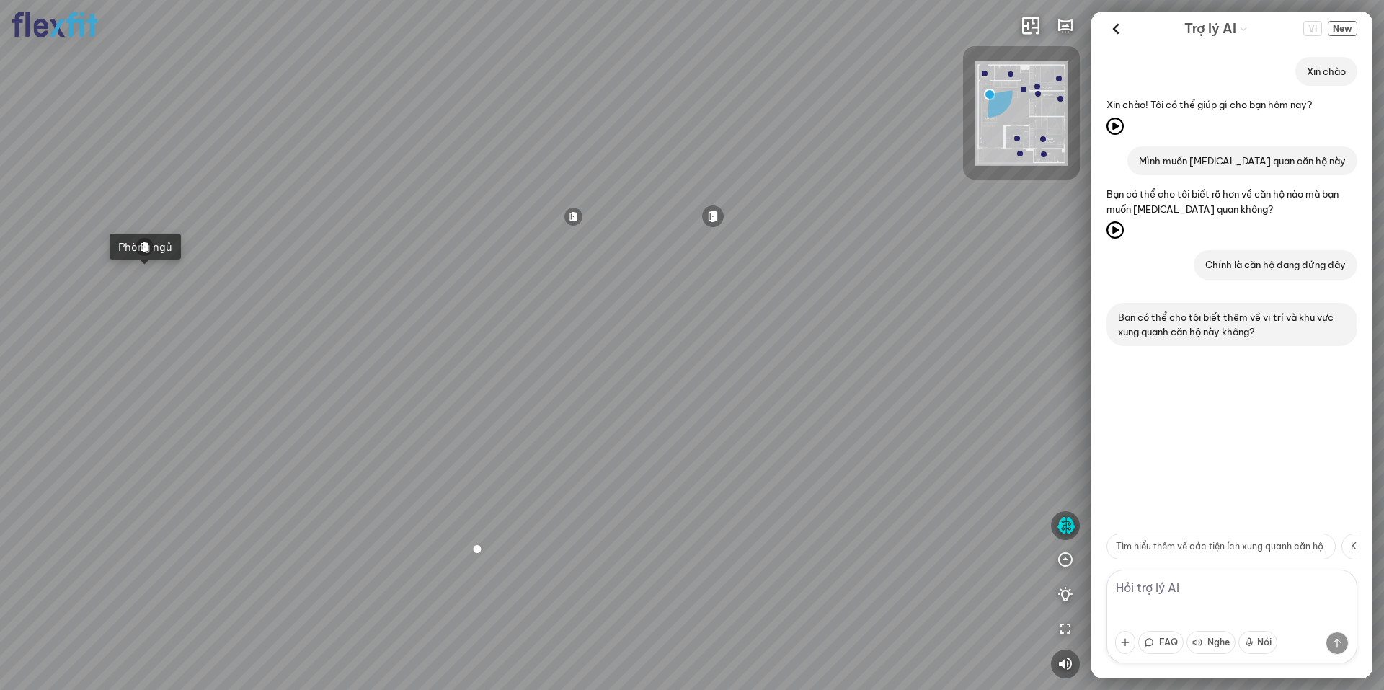
click at [247, 389] on div "Ban công Bếp Phòng ngủ master Phòng ngủ Phòng ngủ" at bounding box center [692, 345] width 1384 height 690
drag, startPoint x: 586, startPoint y: 443, endPoint x: 797, endPoint y: 381, distance: 219.9
click at [791, 383] on div "Ban công Bếp Phòng ngủ master Phòng ngủ Phòng ngủ" at bounding box center [692, 345] width 1384 height 690
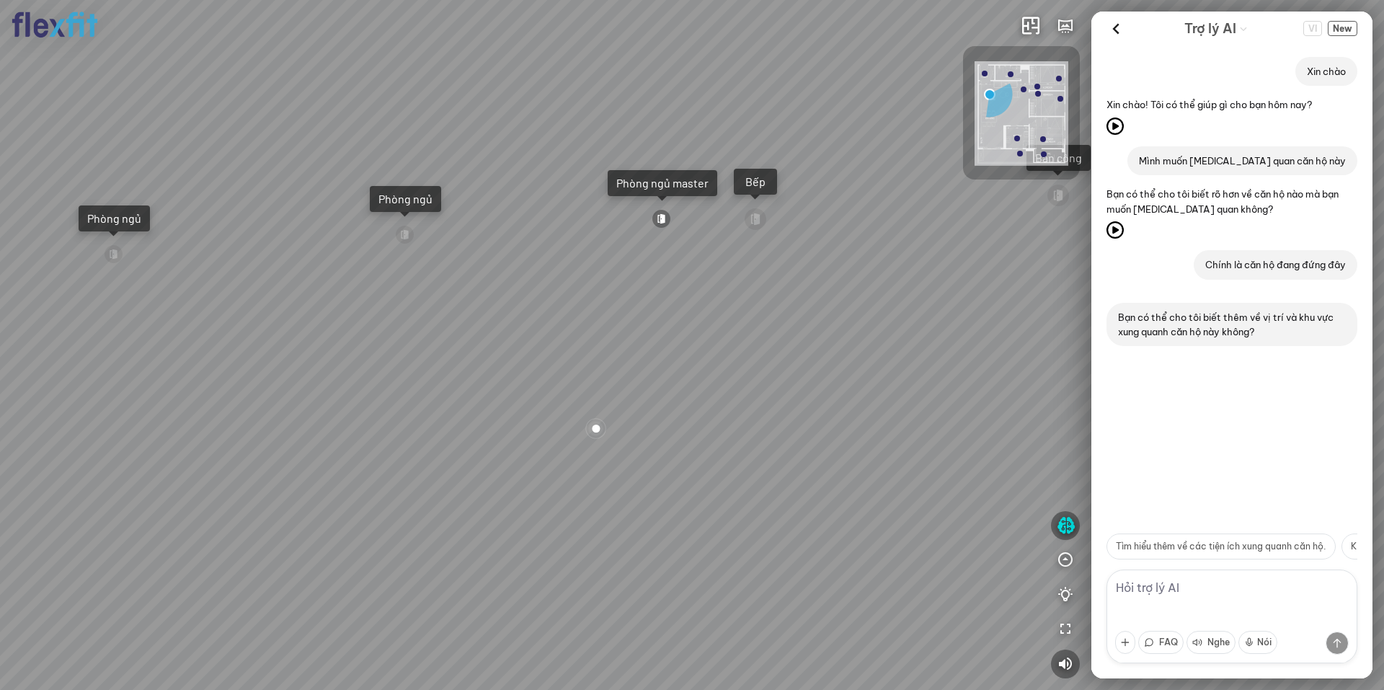
click at [409, 359] on div "Ban công Bếp Phòng ngủ master Phòng ngủ Phòng ngủ" at bounding box center [692, 345] width 1384 height 690
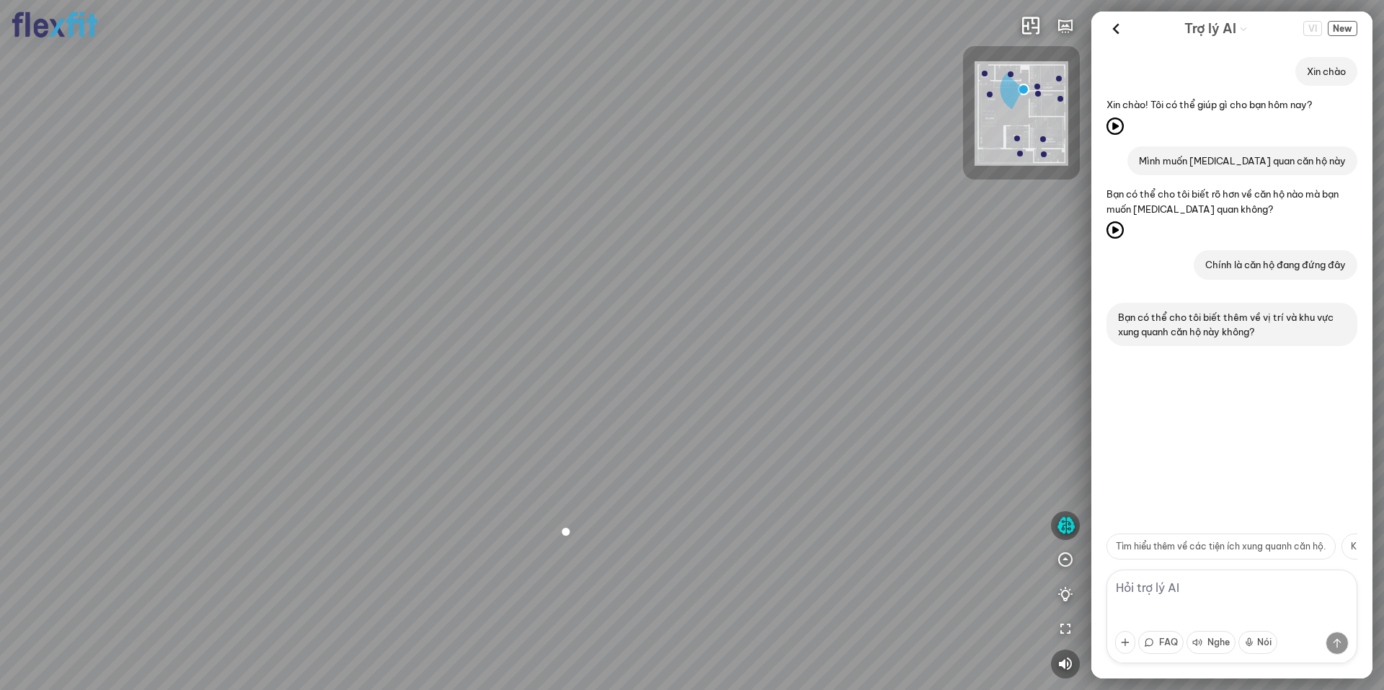
drag, startPoint x: 579, startPoint y: 326, endPoint x: 624, endPoint y: 394, distance: 81.2
click at [624, 394] on div "Bếp WC Phòng ngủ master Phòng ngủ Phòng ngủ" at bounding box center [692, 345] width 1384 height 690
